Goal: Answer question/provide support

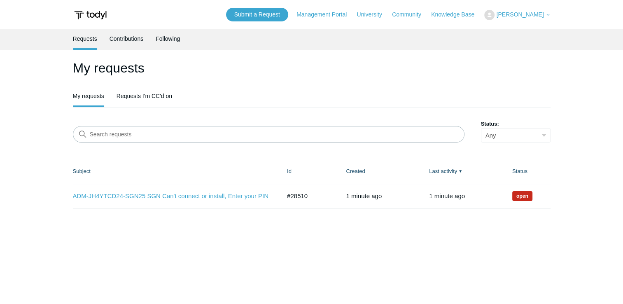
click at [306, 222] on main "Requests Contributions Following My requests My requests Requests I'm CC'd on S…" at bounding box center [311, 166] width 623 height 274
click at [247, 197] on link "ADM-JH4YTCD24-SGN25 SGN Can't connect or install, Enter your PIN" at bounding box center [171, 196] width 196 height 9
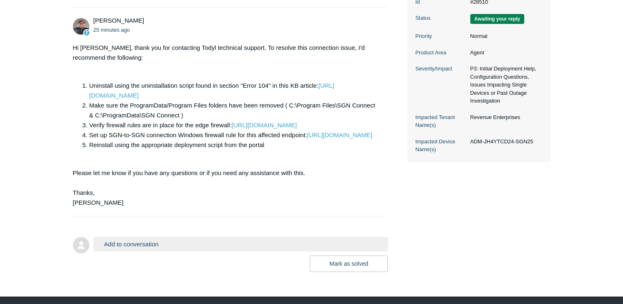
scroll to position [306, 0]
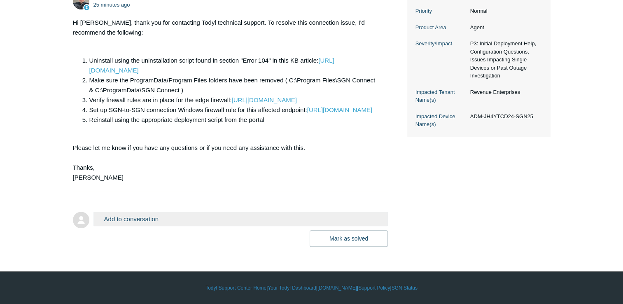
click at [164, 216] on button "Add to conversation" at bounding box center [241, 219] width 295 height 14
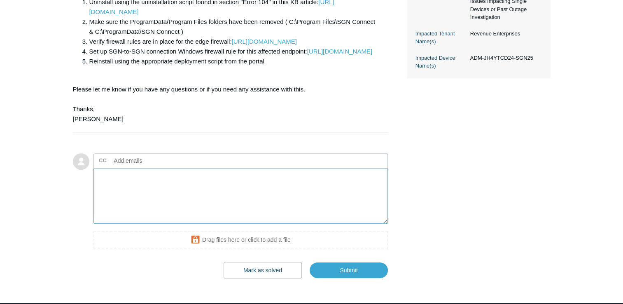
click at [208, 224] on textarea "Add your reply" at bounding box center [241, 196] width 295 height 56
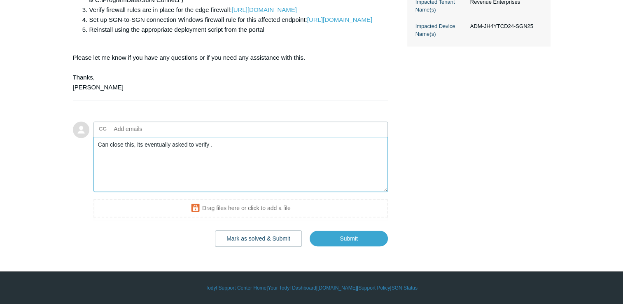
scroll to position [397, 0]
type textarea "Can close this, its eventually asked to verify ."
click at [343, 236] on input "Submit" at bounding box center [349, 238] width 78 height 16
